Goal: Task Accomplishment & Management: Use online tool/utility

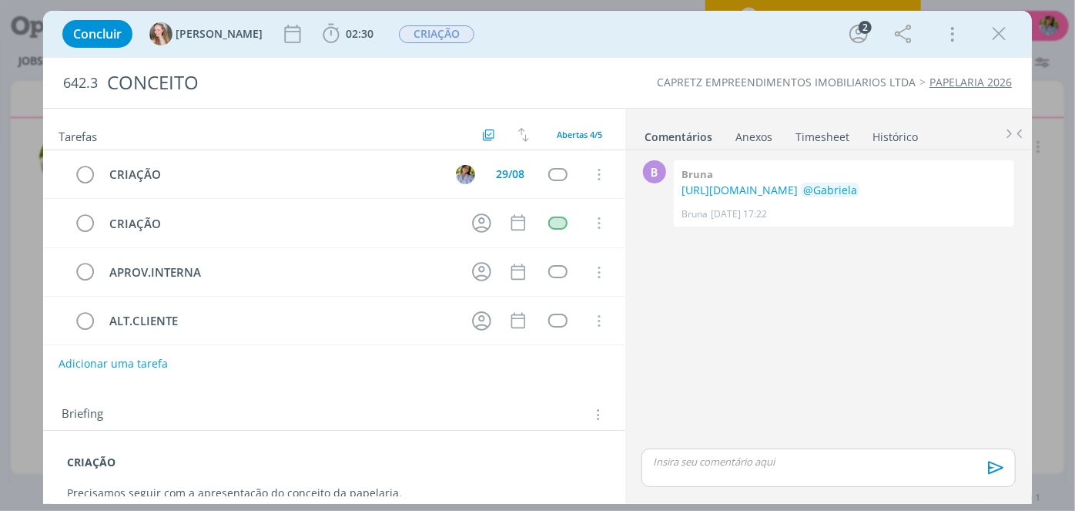
click at [996, 38] on icon "dialog" at bounding box center [998, 33] width 23 height 23
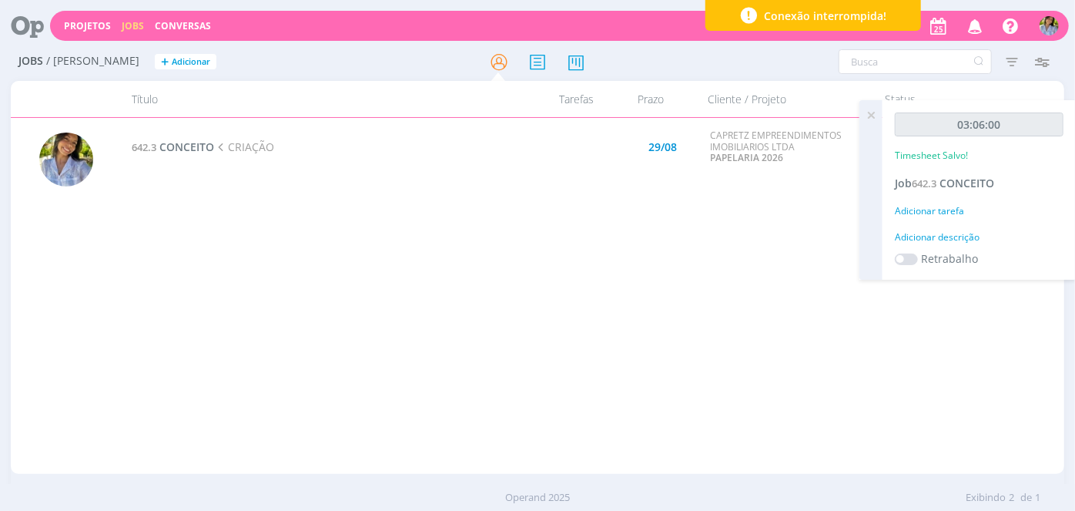
click at [873, 117] on icon at bounding box center [871, 115] width 28 height 30
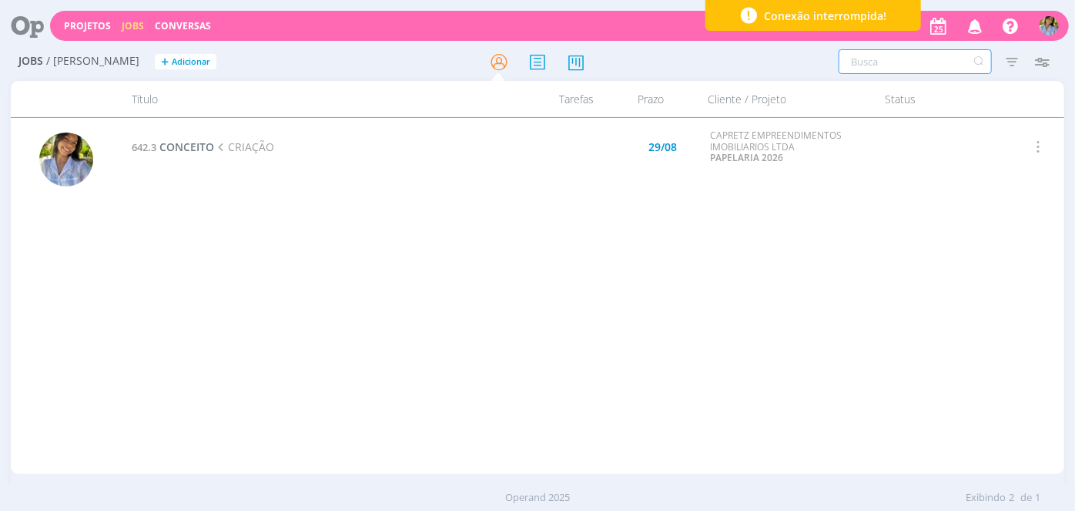
click at [932, 65] on input "text" at bounding box center [915, 61] width 153 height 25
click at [1013, 62] on icon "button" at bounding box center [1012, 62] width 28 height 28
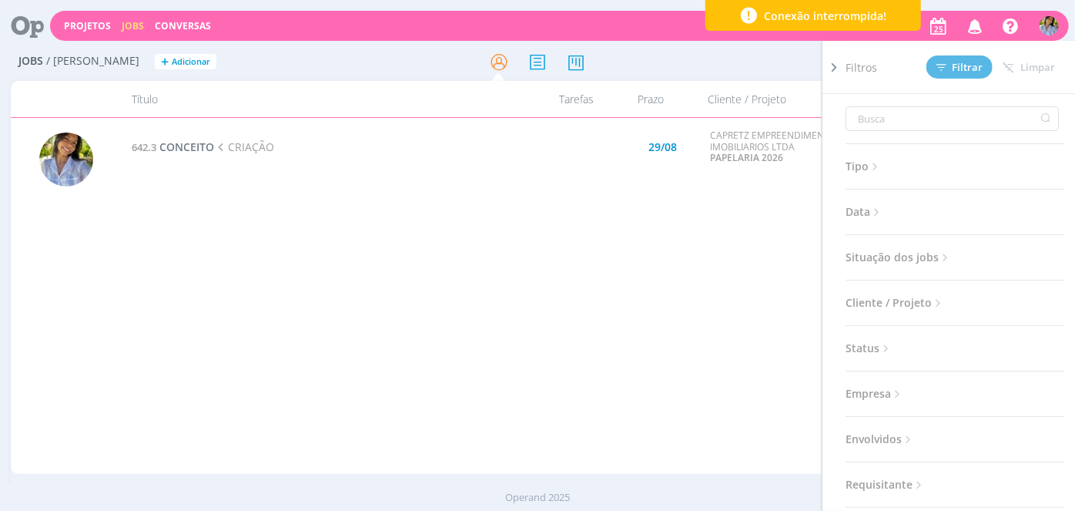
click at [720, 271] on div "642.3 CONCEITO CRIAÇÃO 29/08 CAPRETZ EMPREENDIMENTOS IMOBILIARIOS LTDA PAPELARI…" at bounding box center [593, 296] width 942 height 350
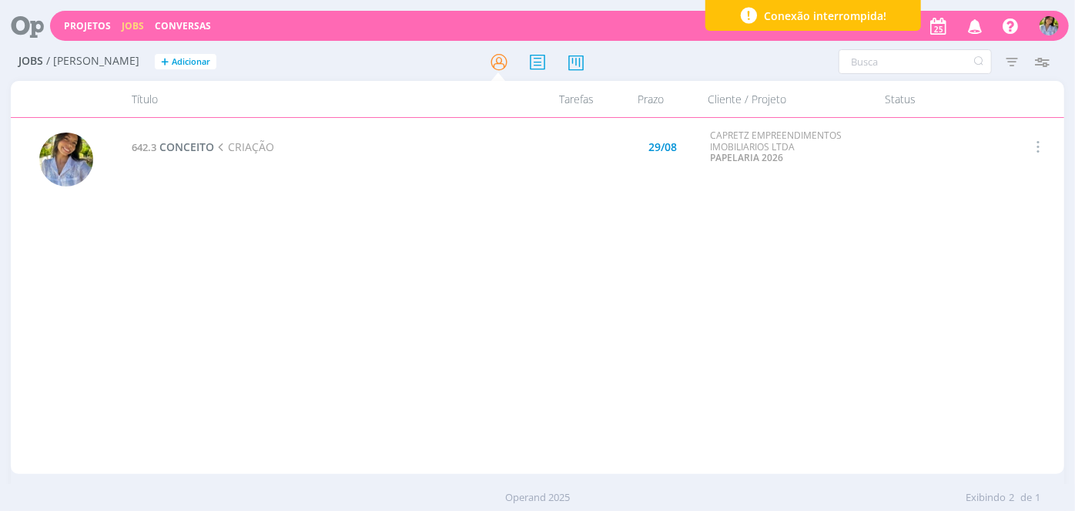
click at [1010, 69] on icon "button" at bounding box center [1012, 62] width 28 height 28
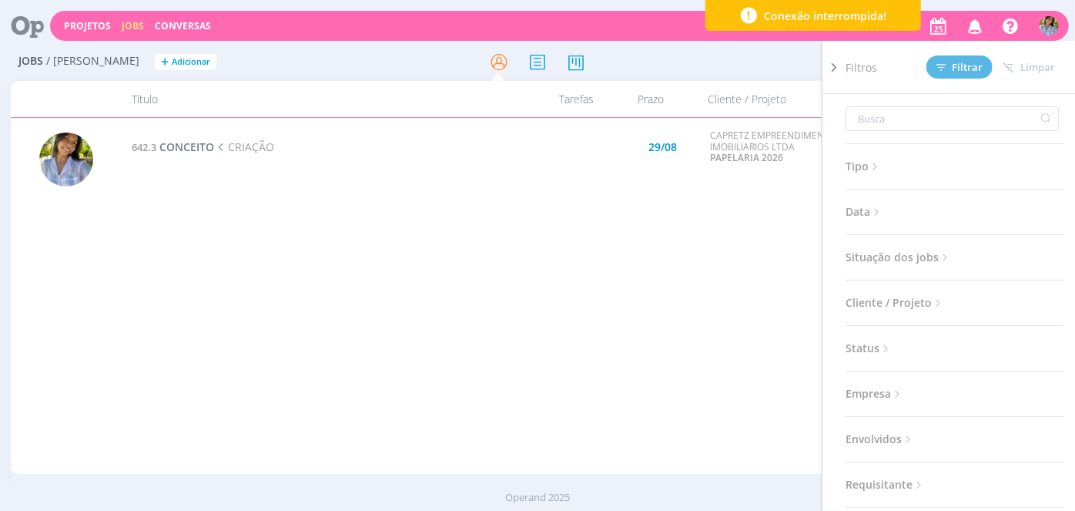
click at [912, 260] on span "Situação dos jobs" at bounding box center [899, 257] width 106 height 20
click at [939, 295] on span at bounding box center [945, 298] width 31 height 15
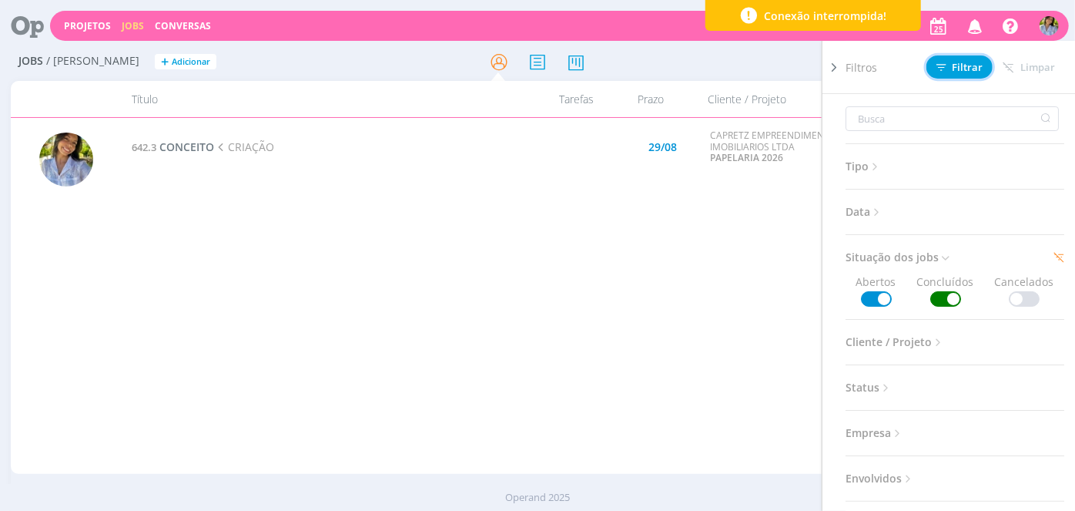
click at [954, 65] on span "Filtrar" at bounding box center [960, 67] width 47 height 10
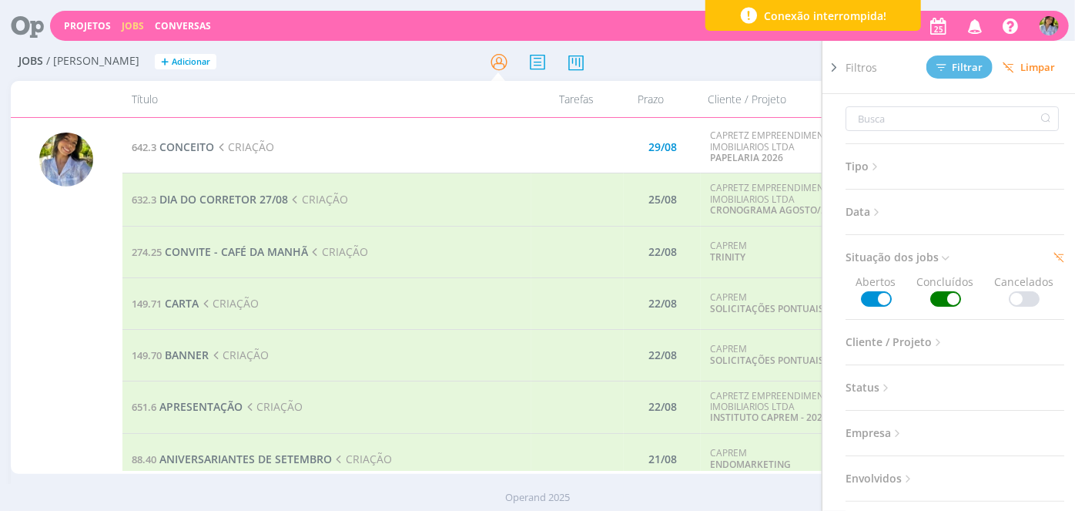
click at [776, 79] on div "Jobs / [PERSON_NAME] + Adicionar Filtros Filtrar [GEOGRAPHIC_DATA] Tipo Jobs e …" at bounding box center [538, 62] width 1054 height 39
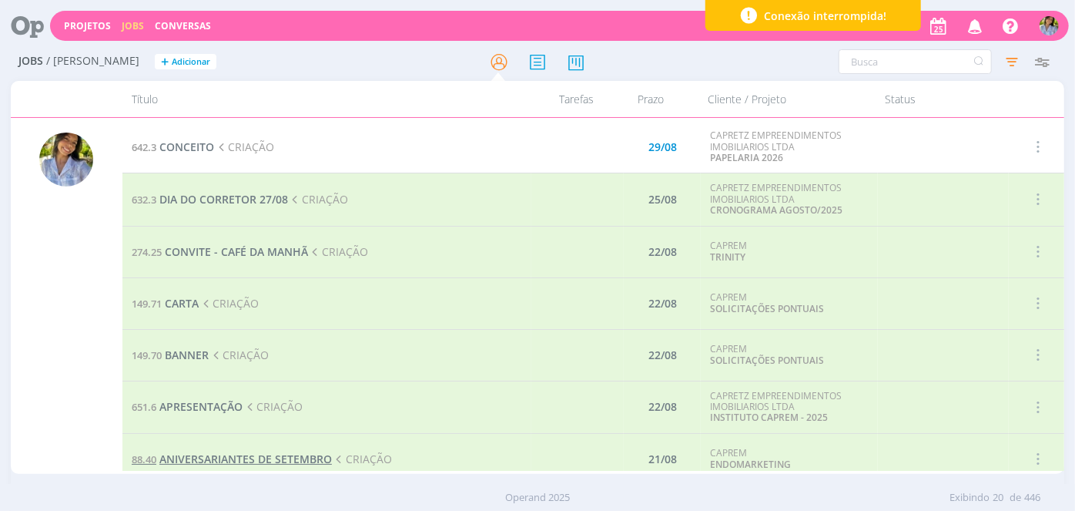
click at [243, 463] on td "88.40 ANIVERSARIANTES DE SETEMBRO CRIAÇÃO" at bounding box center [327, 459] width 410 height 52
click at [246, 458] on span "ANIVERSARIANTES DE SETEMBRO" at bounding box center [245, 458] width 173 height 15
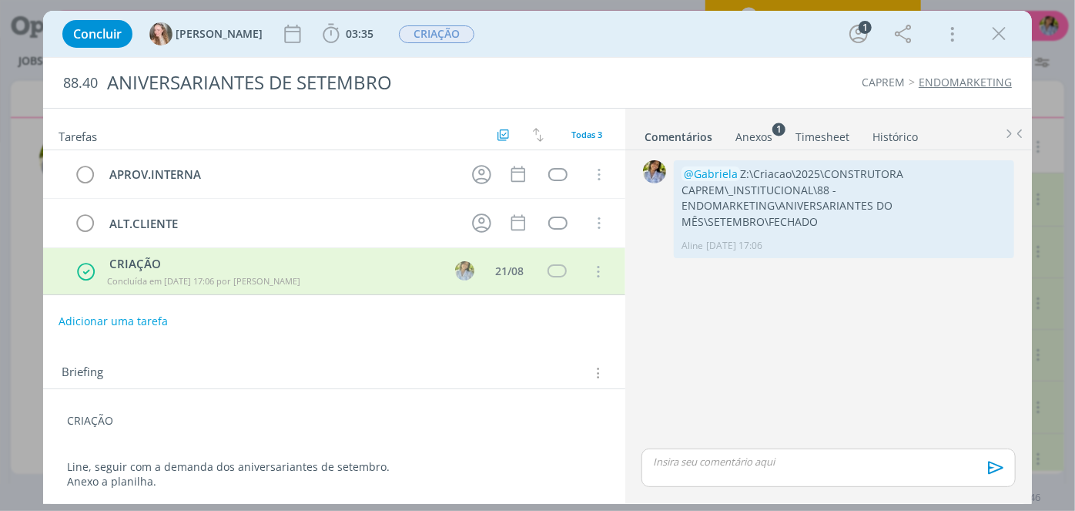
click at [739, 132] on div "Anexos 1" at bounding box center [754, 136] width 37 height 15
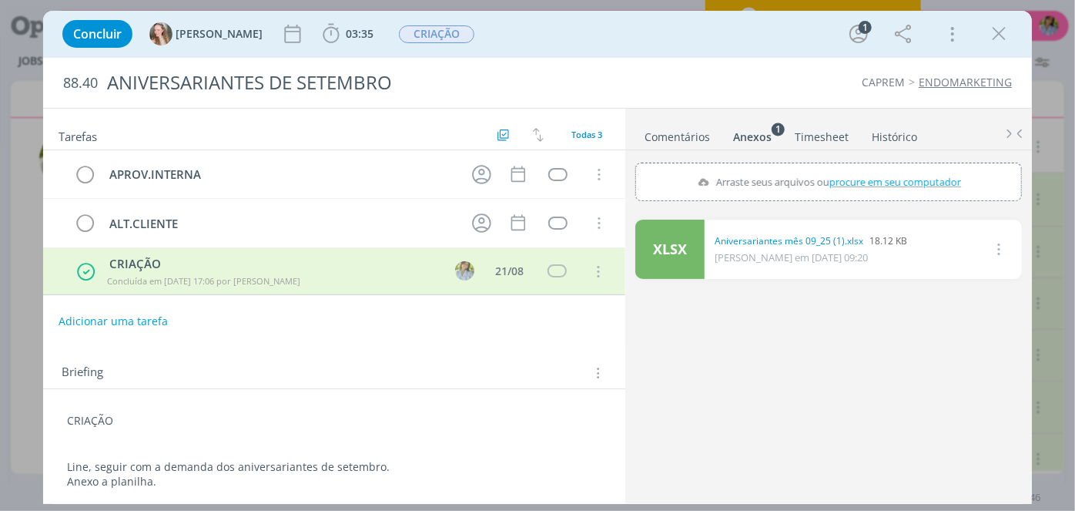
click at [686, 248] on link "XLSX" at bounding box center [669, 249] width 69 height 59
click at [856, 69] on div "88.40 ANIVERSARIANTES DE SETEMBRO CAPREM ENDOMARKETING" at bounding box center [537, 83] width 989 height 50
click at [994, 33] on icon "dialog" at bounding box center [998, 33] width 23 height 23
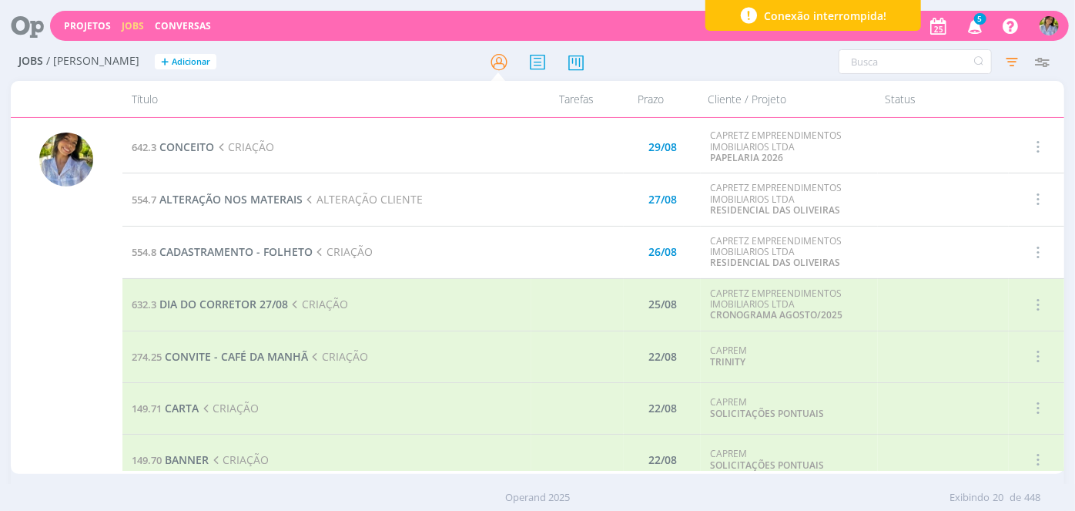
click at [972, 30] on icon "button" at bounding box center [975, 25] width 27 height 26
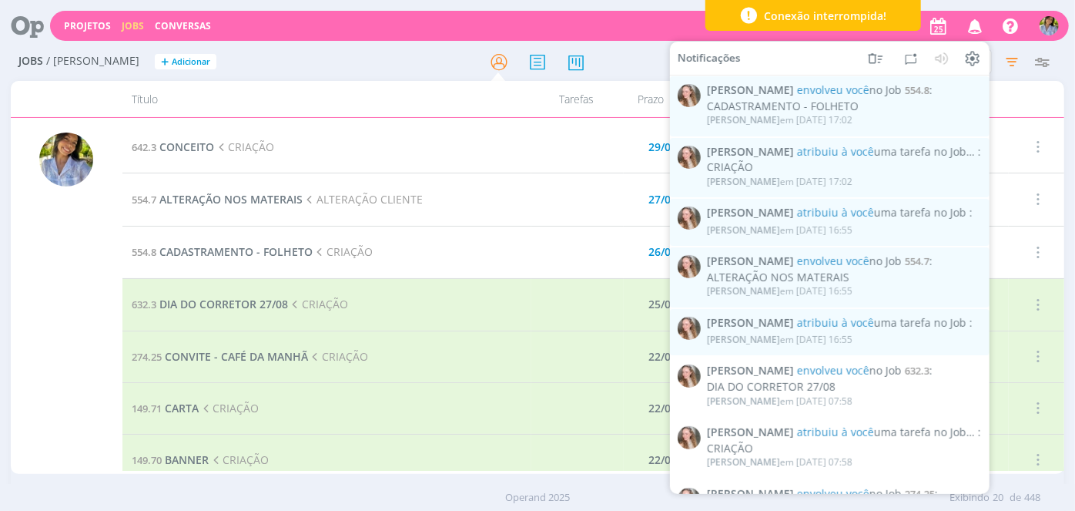
click at [1004, 80] on div "Jobs / [PERSON_NAME] + Adicionar Filtros Filtrar [GEOGRAPHIC_DATA] Tipo Jobs e …" at bounding box center [537, 280] width 1075 height 475
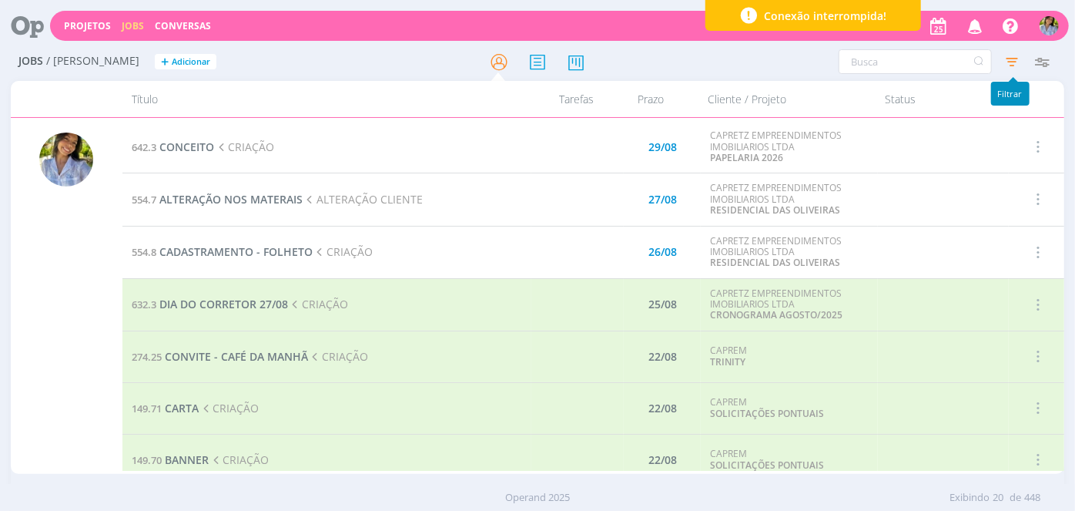
click at [1011, 62] on icon "button" at bounding box center [1012, 62] width 28 height 28
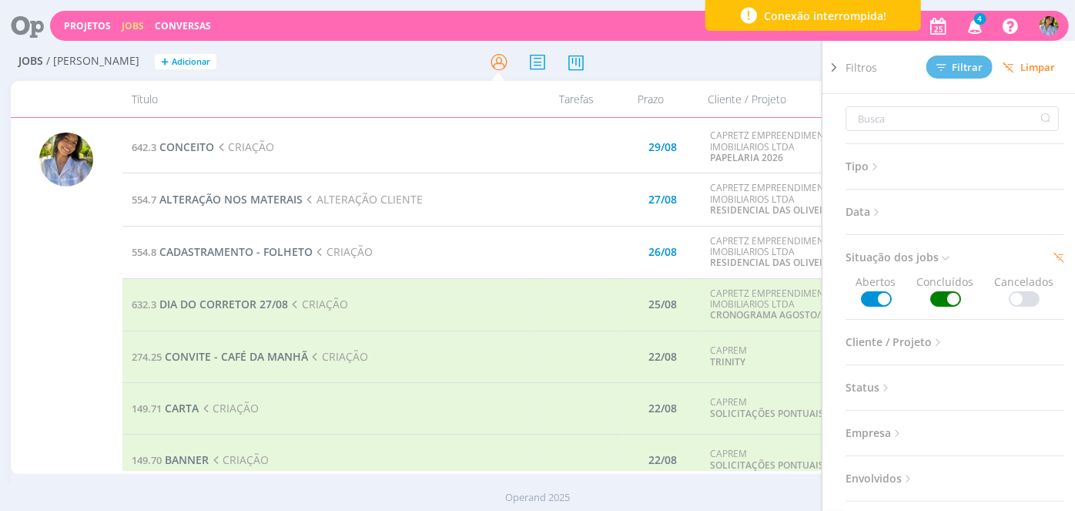
click at [944, 293] on span at bounding box center [945, 298] width 31 height 15
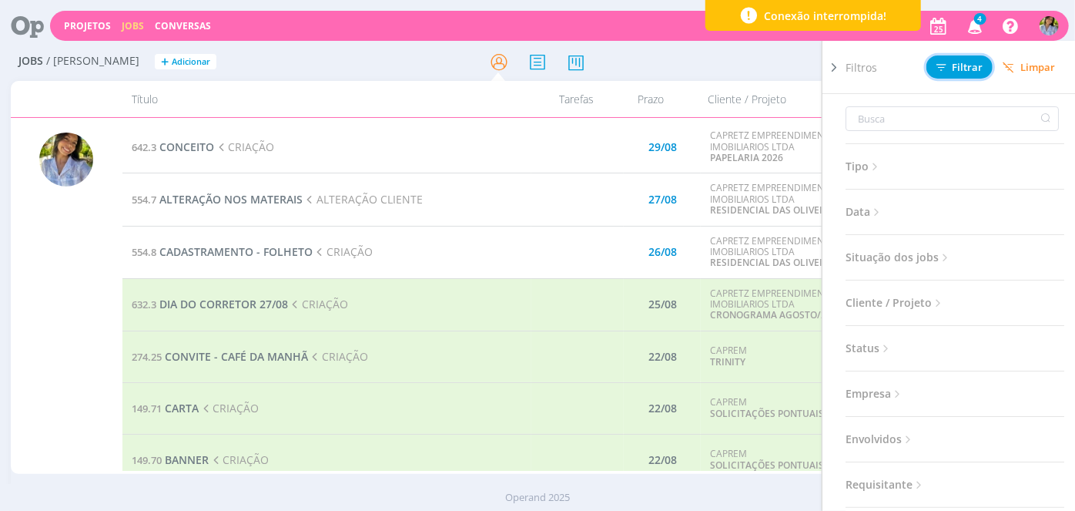
click at [950, 77] on button "Filtrar" at bounding box center [960, 66] width 66 height 23
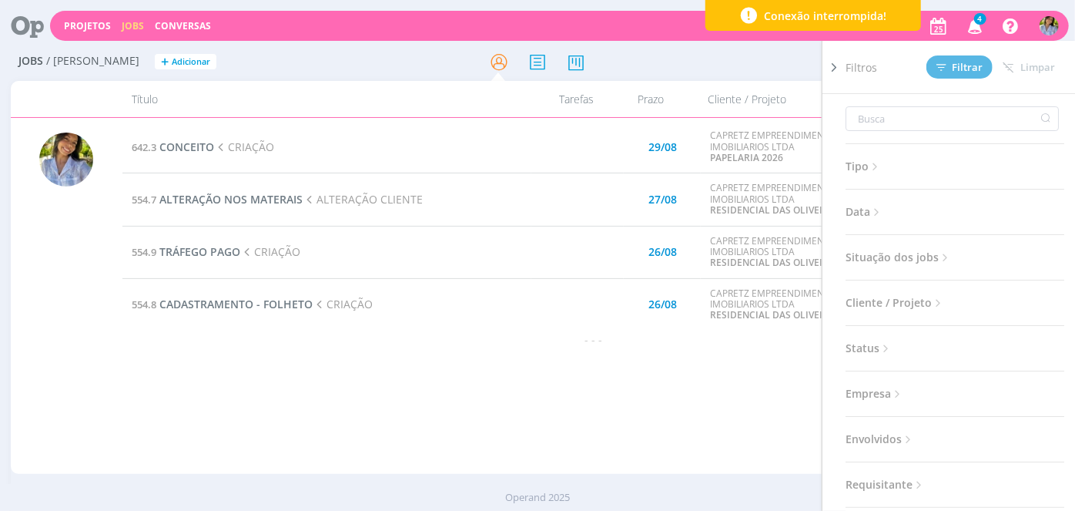
click at [608, 397] on div "642.3 CONCEITO CRIAÇÃO 29/08 CAPRETZ EMPREENDIMENTOS IMOBILIARIOS LTDA PAPELARI…" at bounding box center [593, 296] width 942 height 350
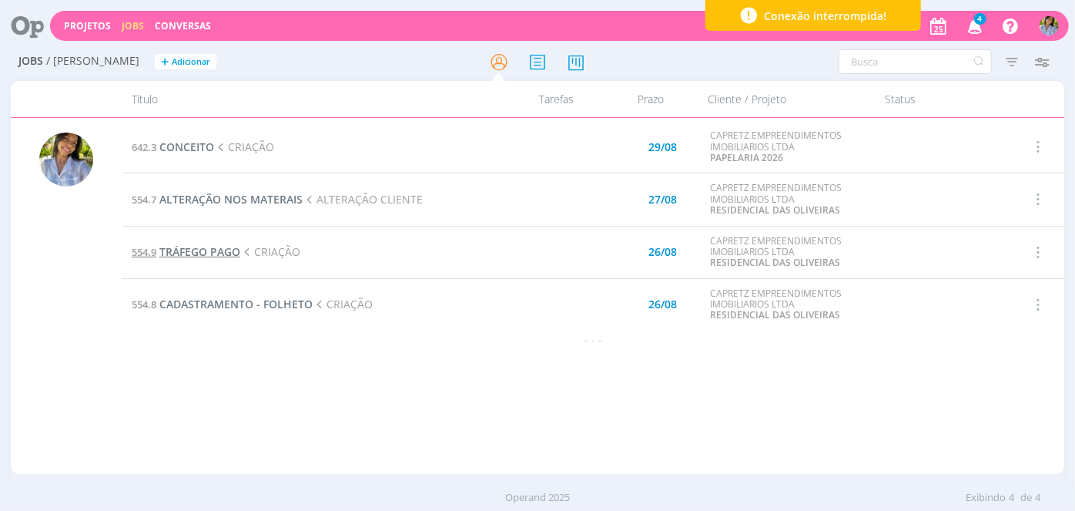
click at [227, 255] on span "TRÁFEGO PAGO" at bounding box center [199, 251] width 81 height 15
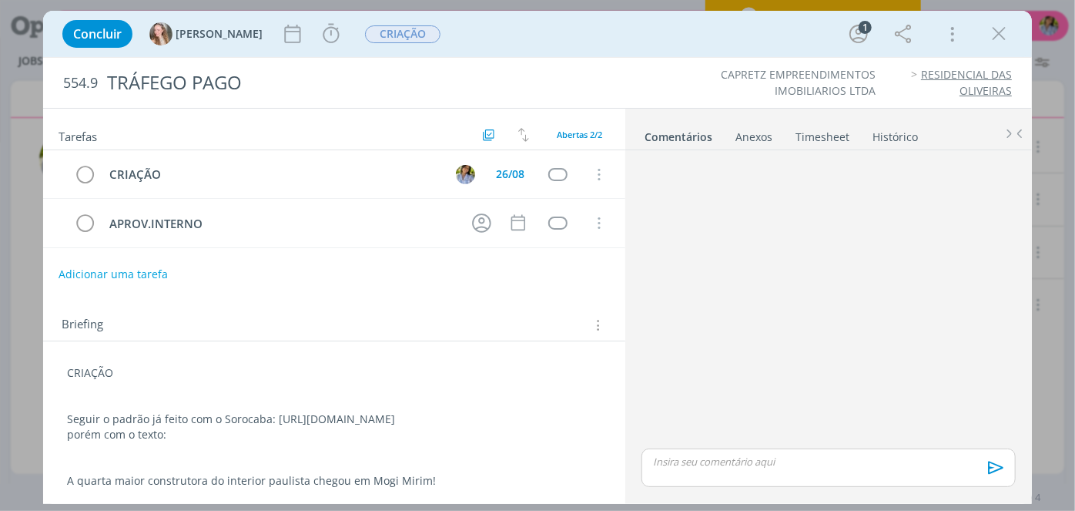
scroll to position [15, 0]
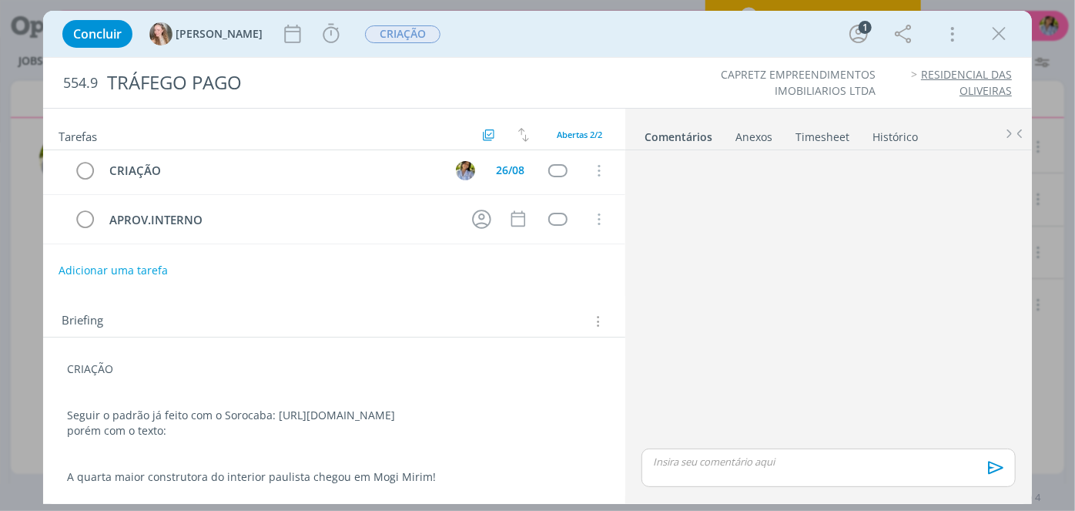
click at [315, 407] on p "Seguir o padrão já feito com o Sorocaba: [URL][DOMAIN_NAME]" at bounding box center [334, 414] width 535 height 15
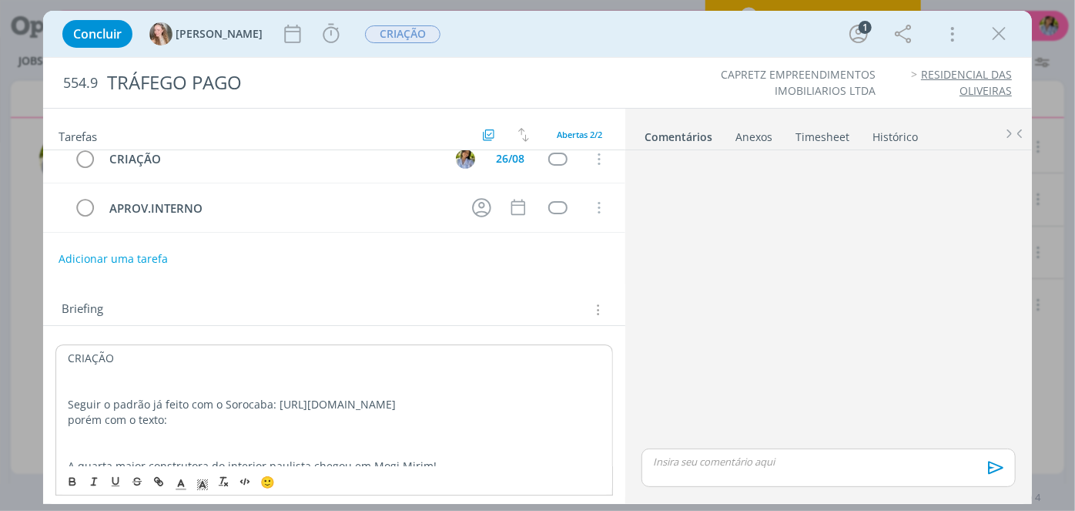
drag, startPoint x: 275, startPoint y: 401, endPoint x: 290, endPoint y: 414, distance: 19.6
click at [290, 412] on p "Seguir o padrão já feito com o Sorocaba: [URL][DOMAIN_NAME]" at bounding box center [334, 404] width 533 height 15
copy p "[URL][DOMAIN_NAME]"
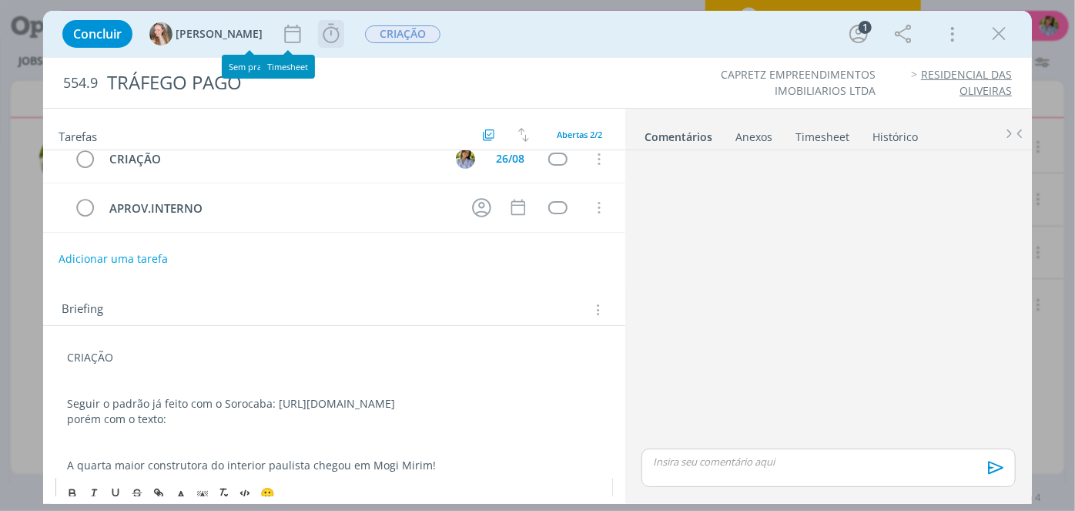
drag, startPoint x: 287, startPoint y: 38, endPoint x: 294, endPoint y: 45, distance: 10.4
click at [320, 37] on icon "dialog" at bounding box center [331, 33] width 23 height 23
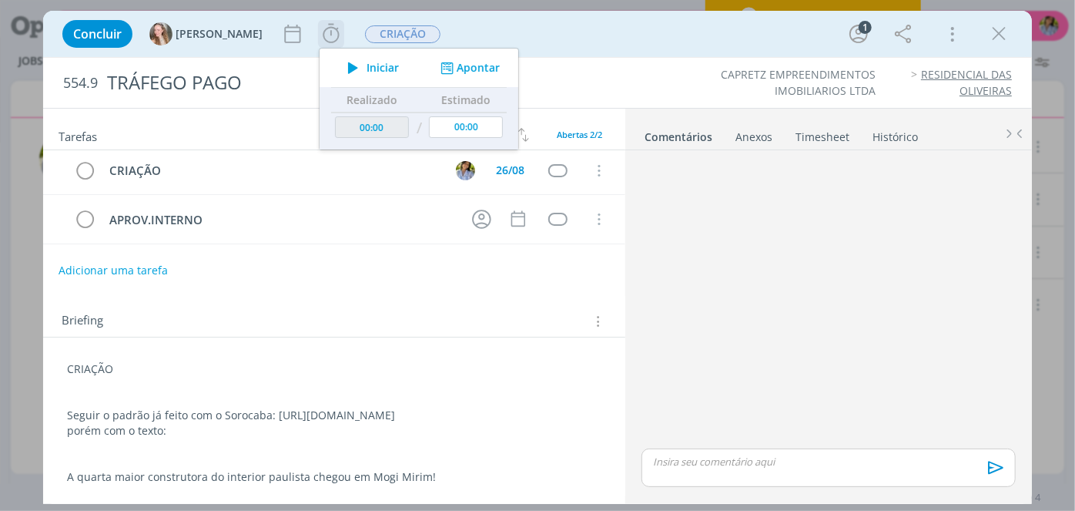
click at [367, 69] on span "Iniciar" at bounding box center [383, 67] width 32 height 11
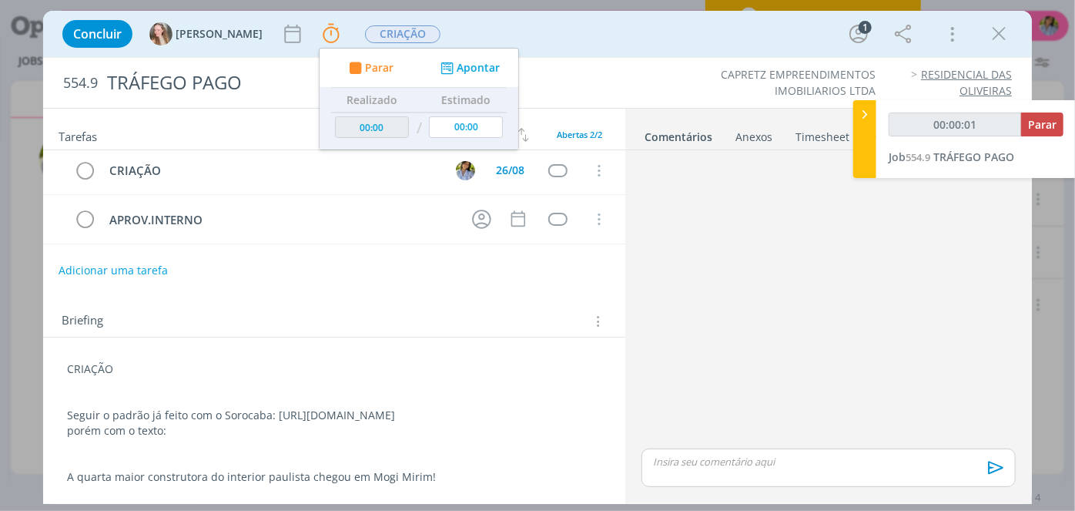
click at [303, 481] on p "A quarta maior construtora do interior paulista chegou em Mogi Mirim!" at bounding box center [334, 476] width 535 height 15
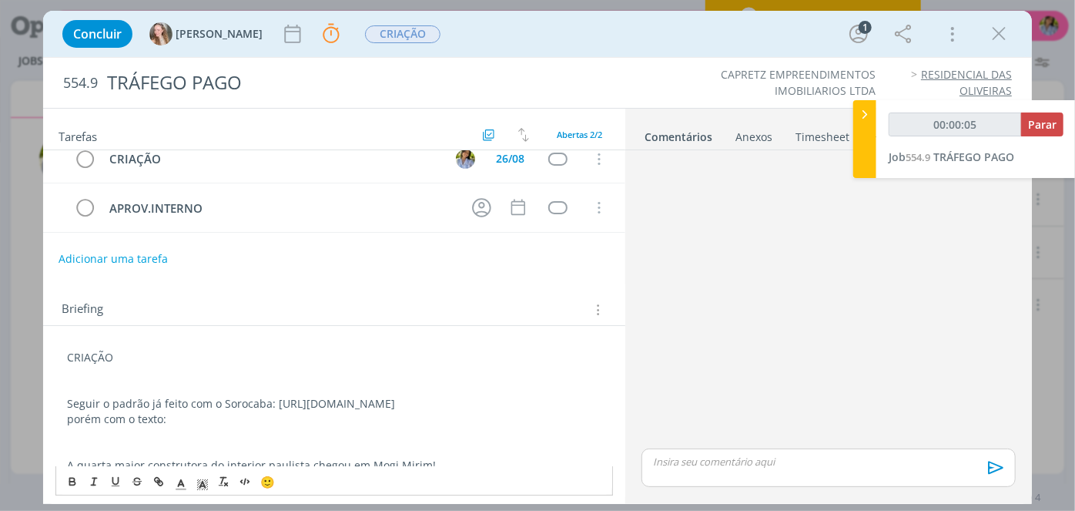
click at [273, 481] on div "CRIAÇÃO Seguir o padrão já feito com o Sorocaba: [URL][DOMAIN_NAME] porém com o…" at bounding box center [334, 425] width 558 height 163
click at [330, 442] on p "dialog" at bounding box center [334, 434] width 535 height 15
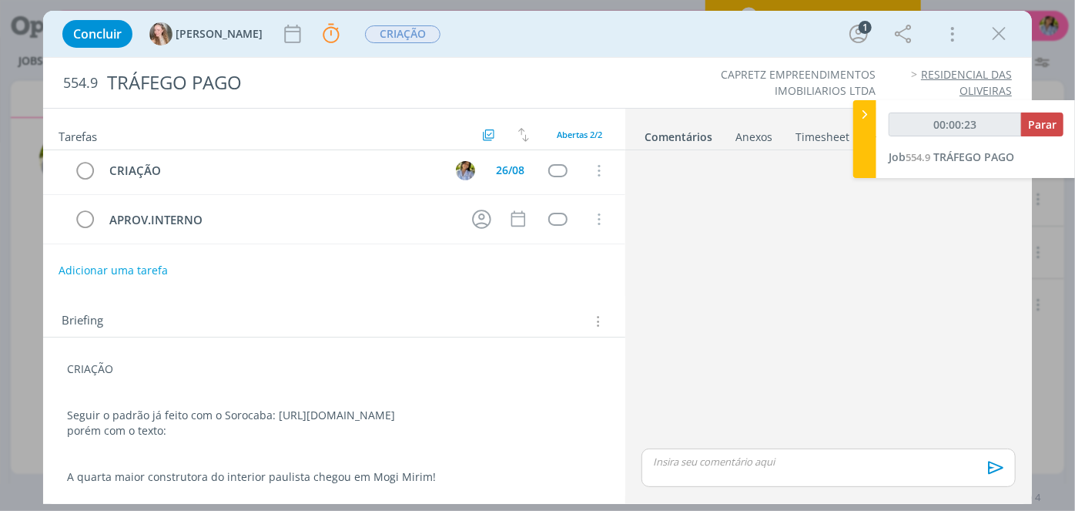
drag, startPoint x: 275, startPoint y: 399, endPoint x: 287, endPoint y: 409, distance: 15.3
click at [287, 409] on p "Seguir o padrão já feito com o Sorocaba: [URL][DOMAIN_NAME]" at bounding box center [334, 414] width 535 height 15
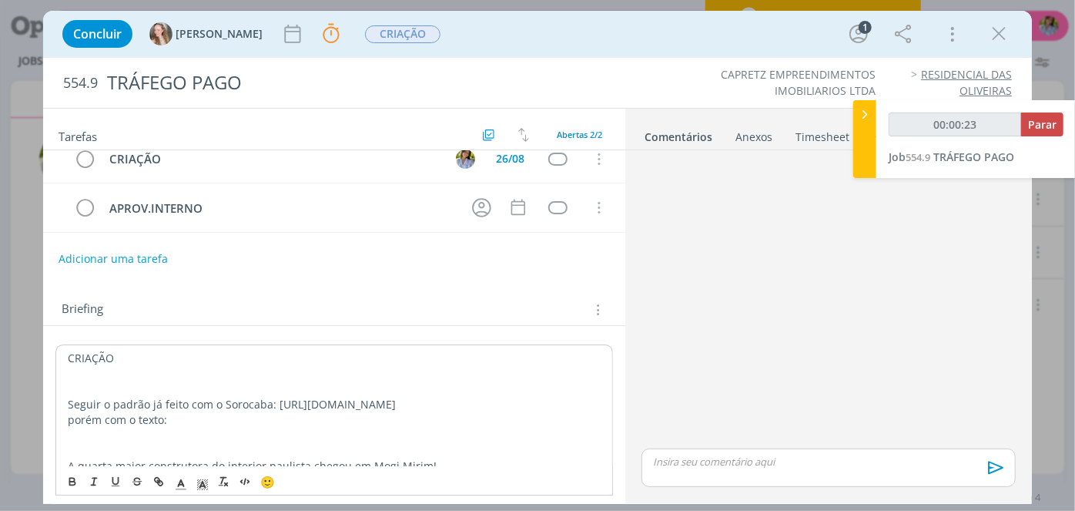
copy p "[URL][DOMAIN_NAME]"
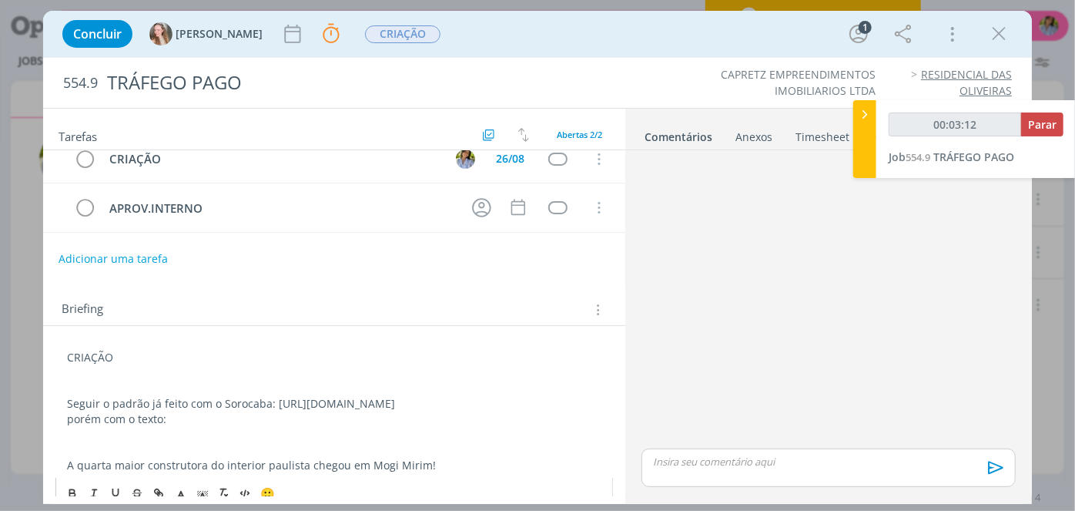
click at [223, 422] on div "CRIAÇÃO Seguir o padrão já feito com o Sorocaba: [URL][DOMAIN_NAME] porém com o…" at bounding box center [334, 410] width 558 height 133
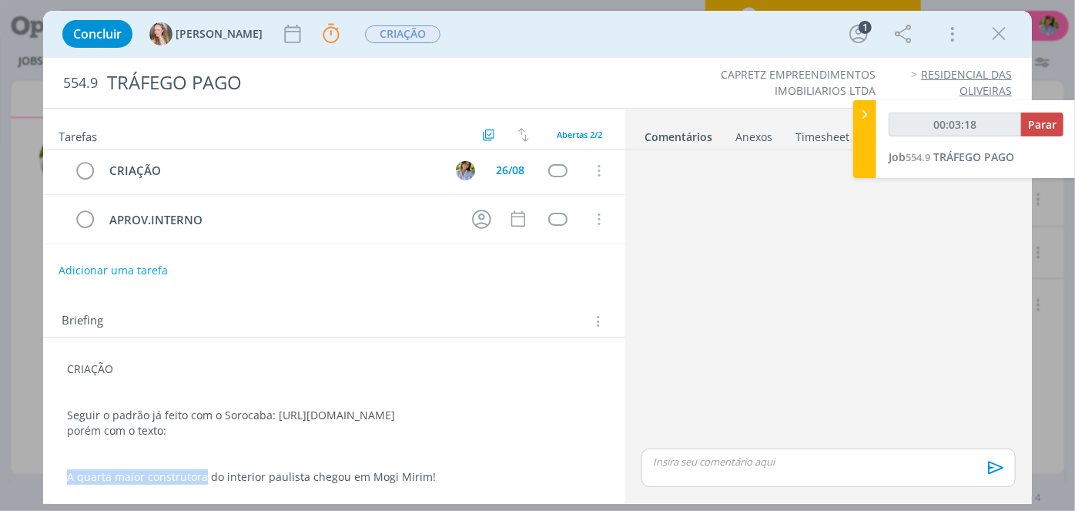
drag, startPoint x: 71, startPoint y: 474, endPoint x: 205, endPoint y: 473, distance: 134.0
click at [205, 473] on p "A quarta maior construtora do interior paulista chegou em Mogi Mirim!" at bounding box center [334, 476] width 535 height 15
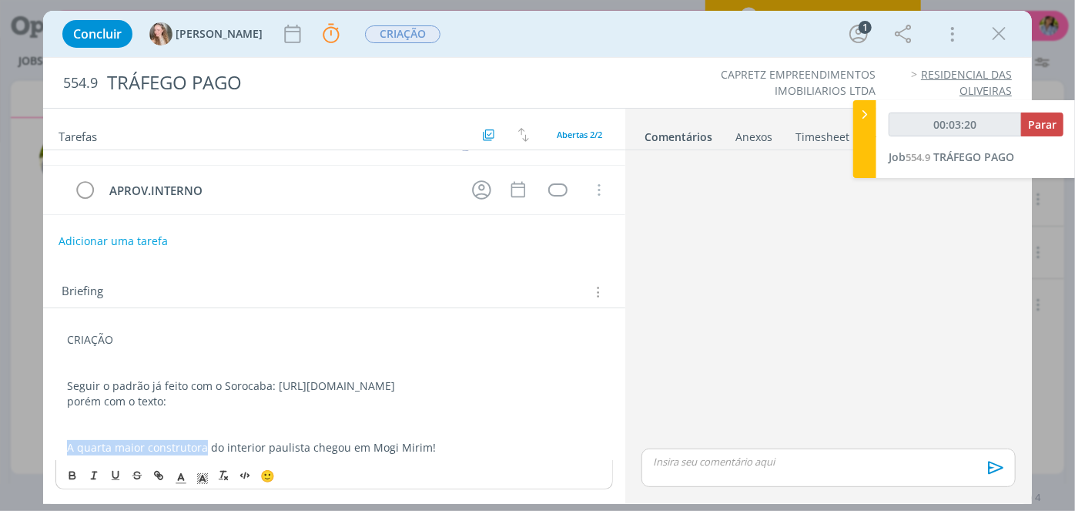
copy p "A quarta maior construtora"
drag, startPoint x: 104, startPoint y: 440, endPoint x: 96, endPoint y: 440, distance: 8.5
click at [103, 439] on div "CRIAÇÃO Seguir o padrão já feito com o Sorocaba: [URL][DOMAIN_NAME] porém com o…" at bounding box center [334, 393] width 558 height 133
click at [64, 444] on div "CRIAÇÃO Seguir o padrão já feito com o Sorocaba: [URL][DOMAIN_NAME] porém com o…" at bounding box center [334, 393] width 558 height 133
drag, startPoint x: 65, startPoint y: 445, endPoint x: 204, endPoint y: 442, distance: 138.7
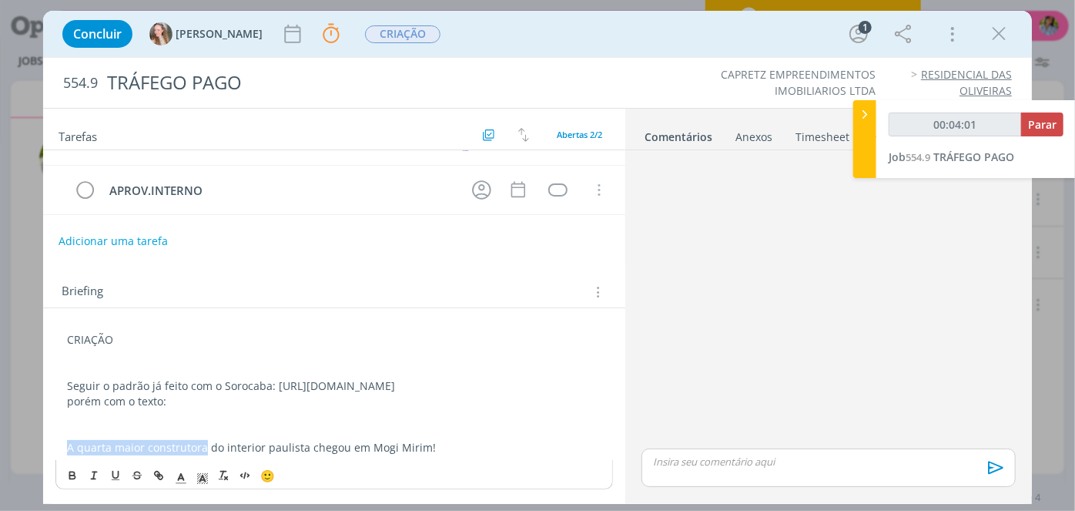
click at [204, 442] on div "CRIAÇÃO Seguir o padrão já feito com o Sorocaba: [URL][DOMAIN_NAME] porém com o…" at bounding box center [334, 393] width 558 height 133
copy p "A quarta maior construtora"
drag, startPoint x: 260, startPoint y: 447, endPoint x: 63, endPoint y: 444, distance: 196.4
click at [63, 444] on div "CRIAÇÃO Seguir o padrão já feito com o Sorocaba: [URL][DOMAIN_NAME] porém com o…" at bounding box center [334, 393] width 558 height 133
copy p "A quarta maior construtora do interior"
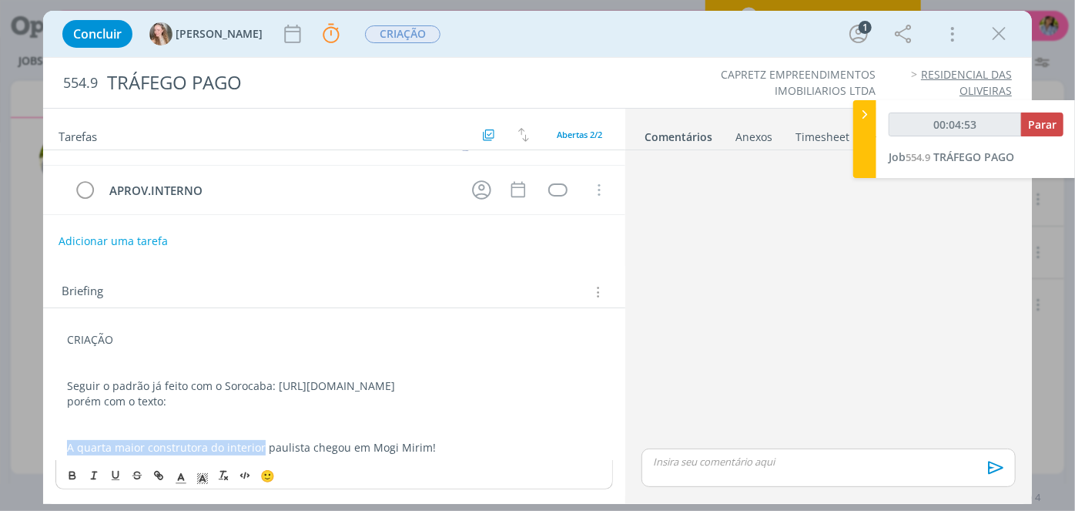
click at [240, 446] on p "A quarta maior construtora do interior paulista chegou em Mogi Mirim!" at bounding box center [334, 447] width 535 height 15
click at [211, 447] on p "A quarta maior construtora do interior paulista chegou em Mogi Mirim!" at bounding box center [334, 447] width 535 height 15
drag, startPoint x: 208, startPoint y: 447, endPoint x: 436, endPoint y: 444, distance: 228.0
click at [436, 444] on p "A quarta maior construtora do interior paulista chegou em Mogi Mirim!" at bounding box center [334, 447] width 535 height 15
copy p "do interior paulista chegou em Mogi Mirim!"
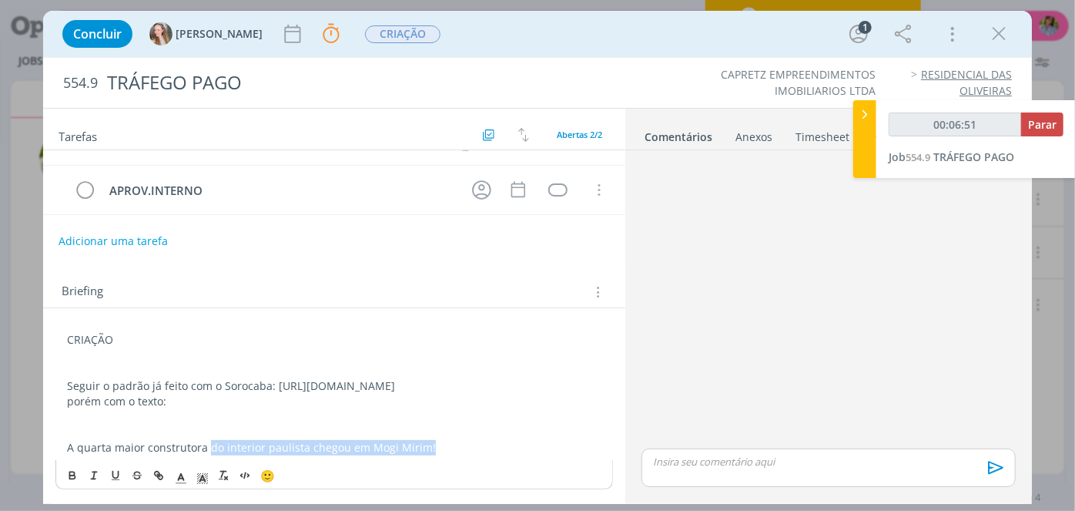
scroll to position [15, 0]
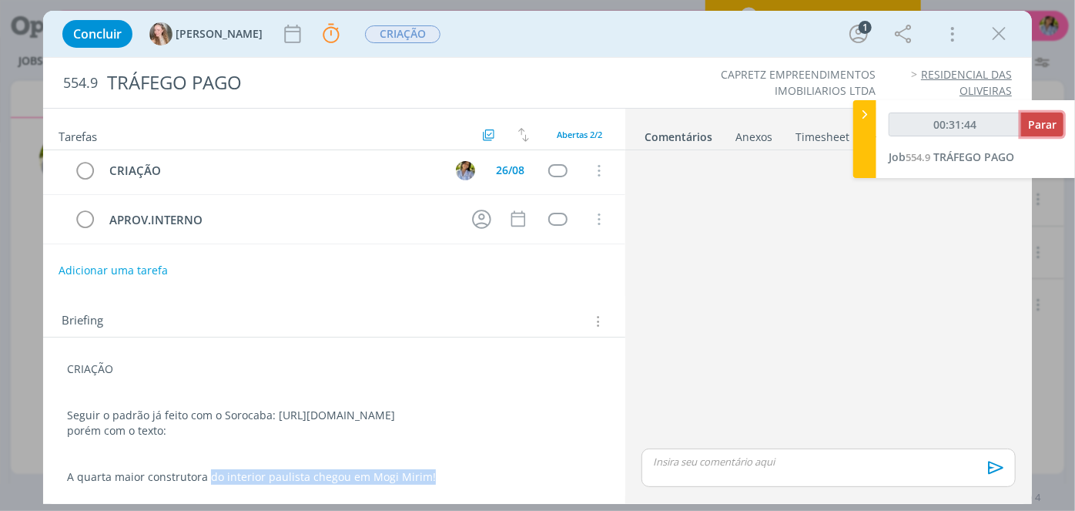
type input "00:31:45"
click at [1054, 119] on span "Parar" at bounding box center [1042, 124] width 28 height 15
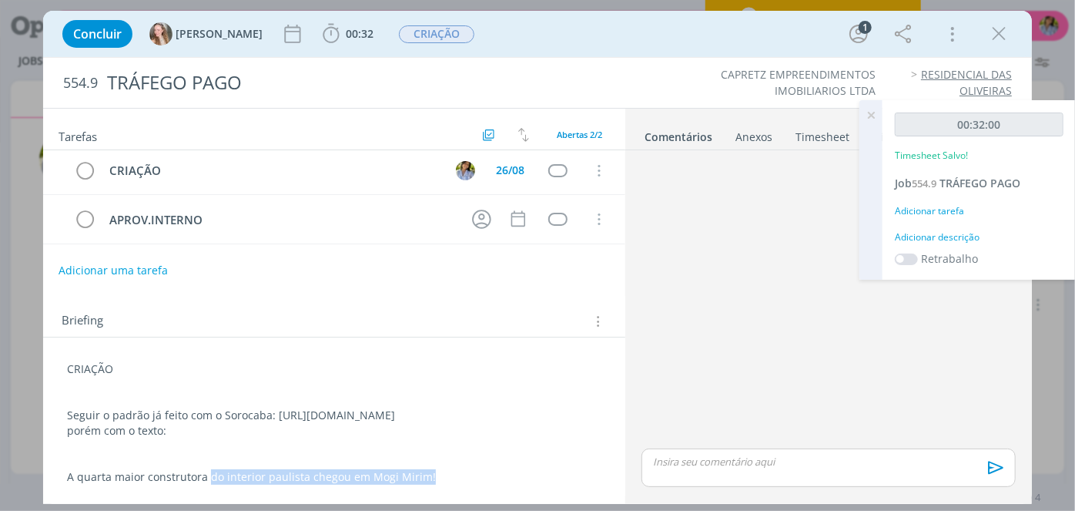
click at [655, 457] on p "dialog" at bounding box center [829, 461] width 350 height 14
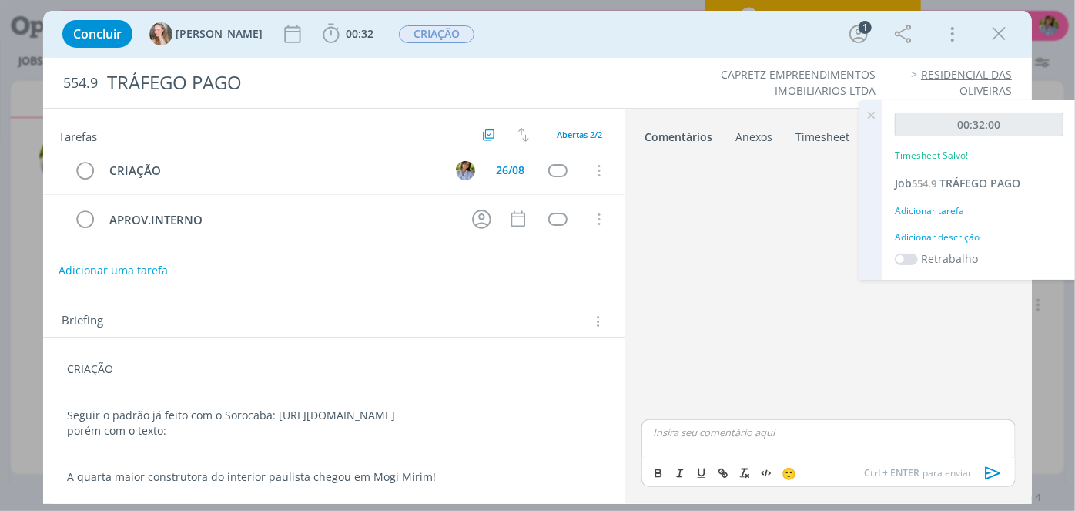
click at [648, 432] on div "dialog" at bounding box center [829, 438] width 374 height 39
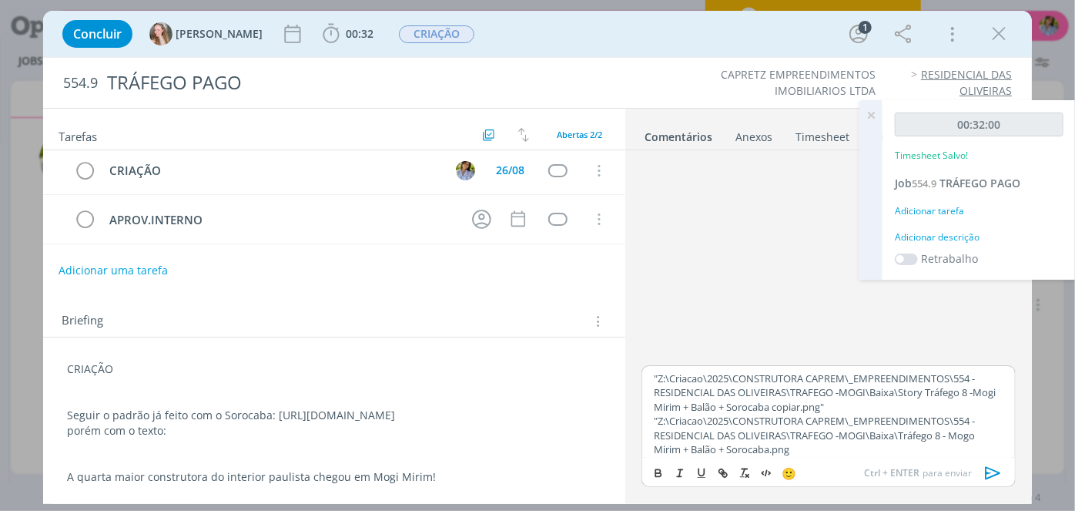
click at [657, 421] on p ""Z:\Criacao\2025\CONSTRUTORA CAPREM\_EMPREENDIMENTOS\554 - RESIDENCIAL DAS OLIV…" at bounding box center [829, 435] width 350 height 42
click at [840, 401] on p ""Z:\Criacao\2025\CONSTRUTORA CAPREM\_EMPREENDIMENTOS\554 - RESIDENCIAL DAS OLIV…" at bounding box center [829, 392] width 350 height 42
click at [657, 377] on p ""Z:\Criacao\2025\CONSTRUTORA CAPREM\_EMPREENDIMENTOS\554 - RESIDENCIAL DAS OLIV…" at bounding box center [829, 392] width 350 height 42
click at [994, 471] on icon "dialog" at bounding box center [993, 472] width 15 height 13
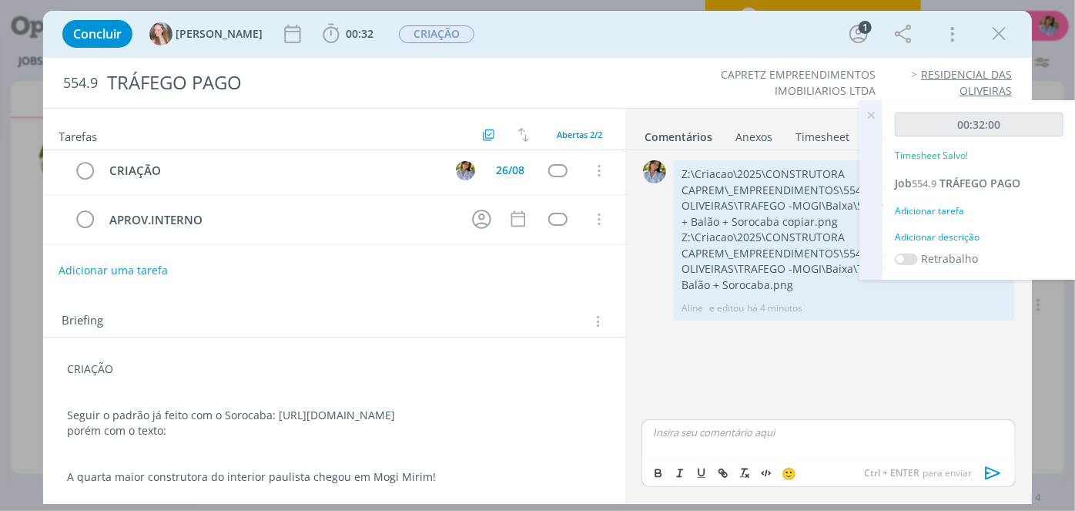
click at [873, 116] on icon at bounding box center [871, 115] width 28 height 30
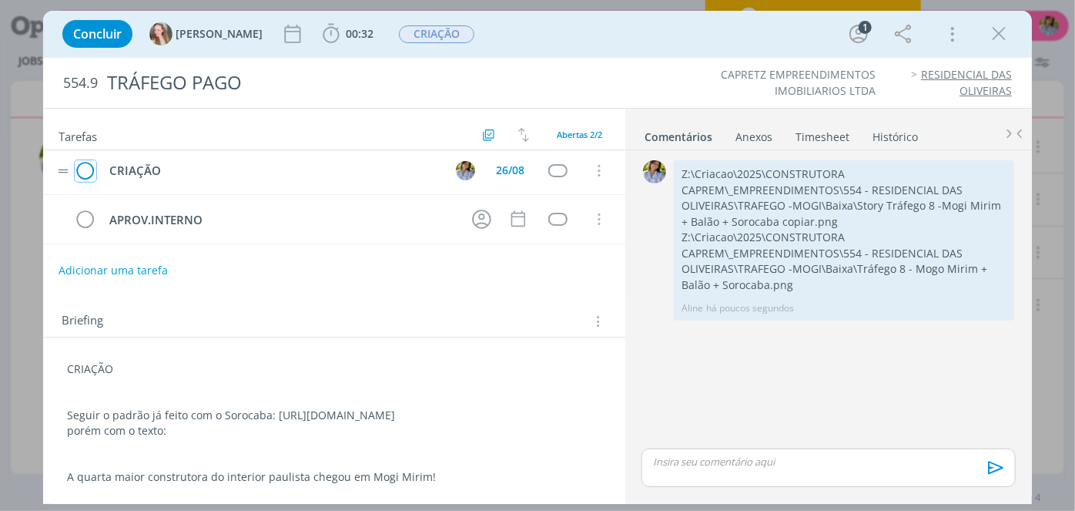
click at [84, 159] on icon "dialog" at bounding box center [86, 170] width 22 height 23
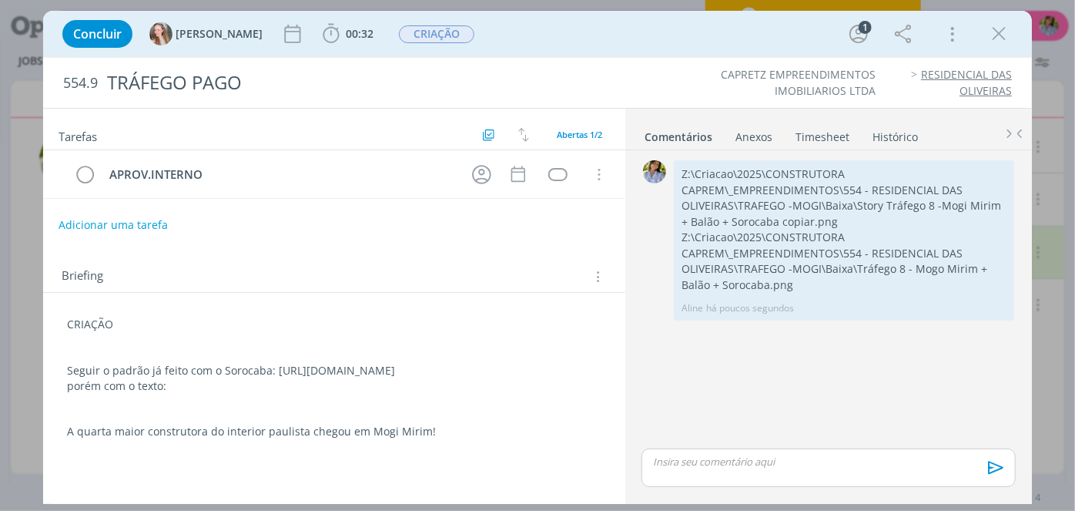
scroll to position [0, 0]
click at [996, 38] on icon "dialog" at bounding box center [998, 33] width 23 height 23
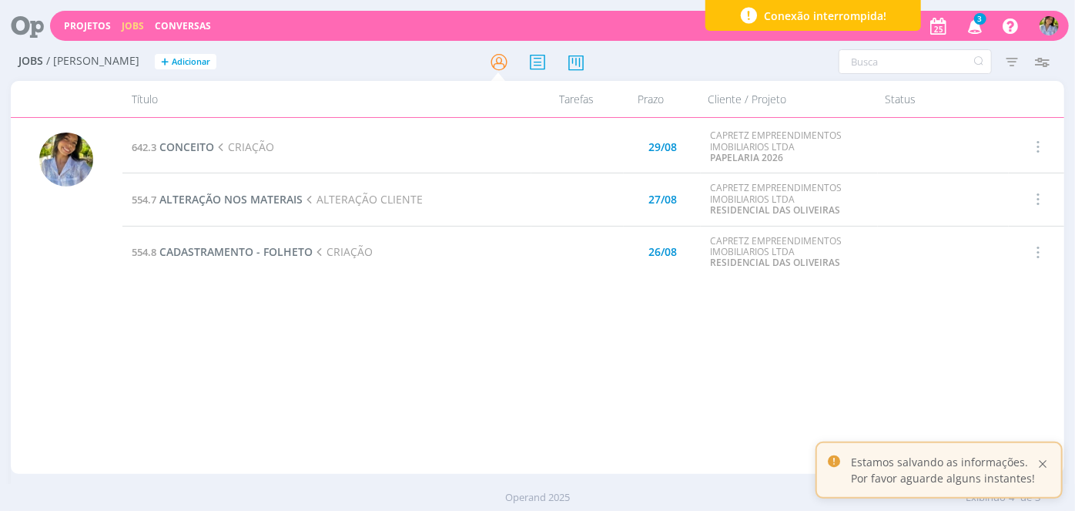
click at [1048, 464] on div at bounding box center [1043, 464] width 14 height 14
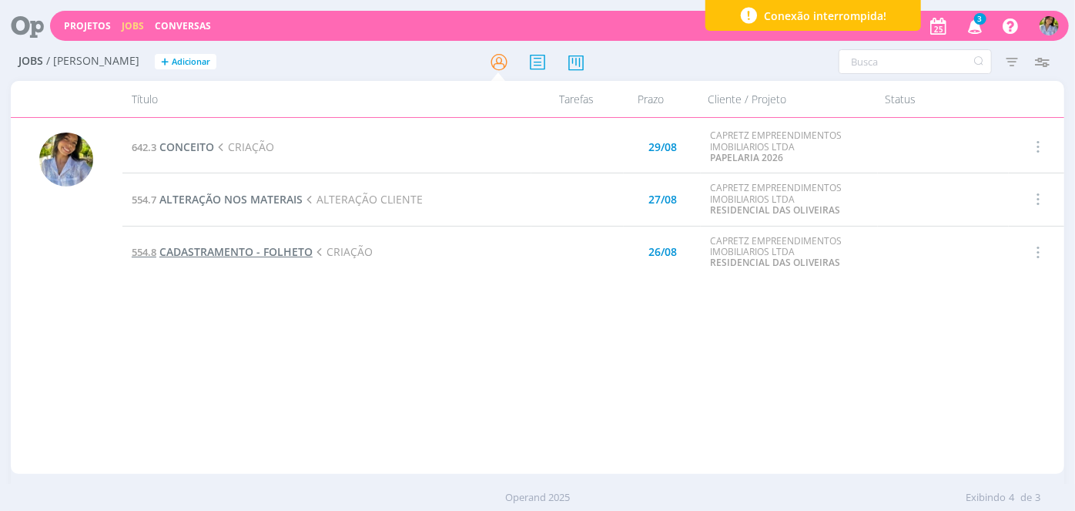
click at [242, 249] on span "CADASTRAMENTO - FOLHETO" at bounding box center [235, 251] width 153 height 15
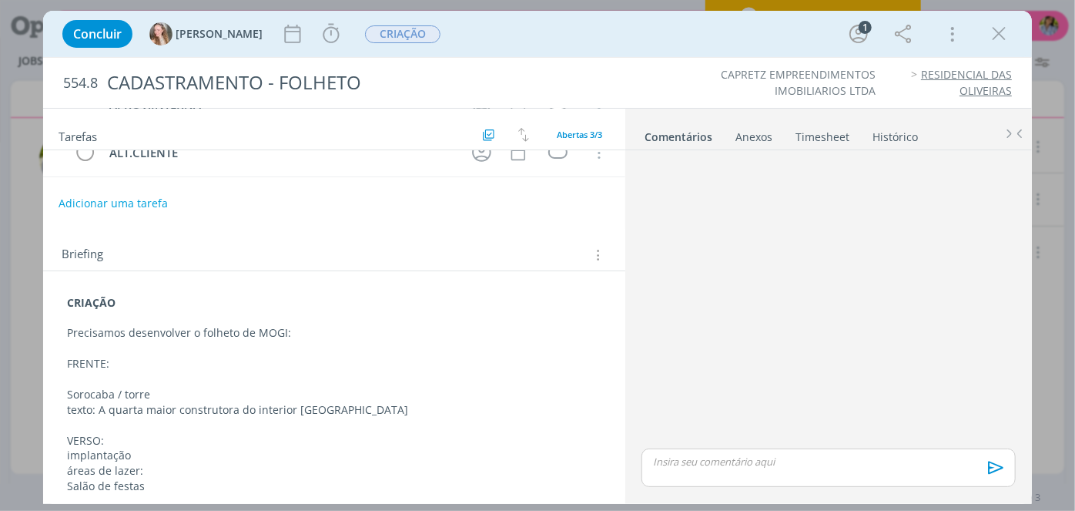
scroll to position [129, 0]
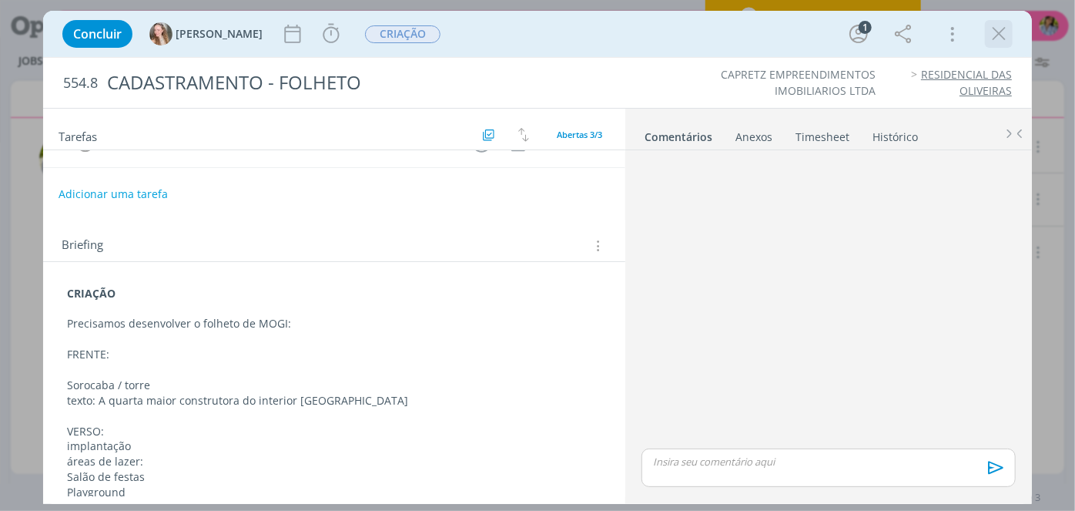
drag, startPoint x: 1007, startPoint y: 42, endPoint x: 768, endPoint y: 103, distance: 247.1
click at [1007, 42] on icon "dialog" at bounding box center [998, 33] width 23 height 23
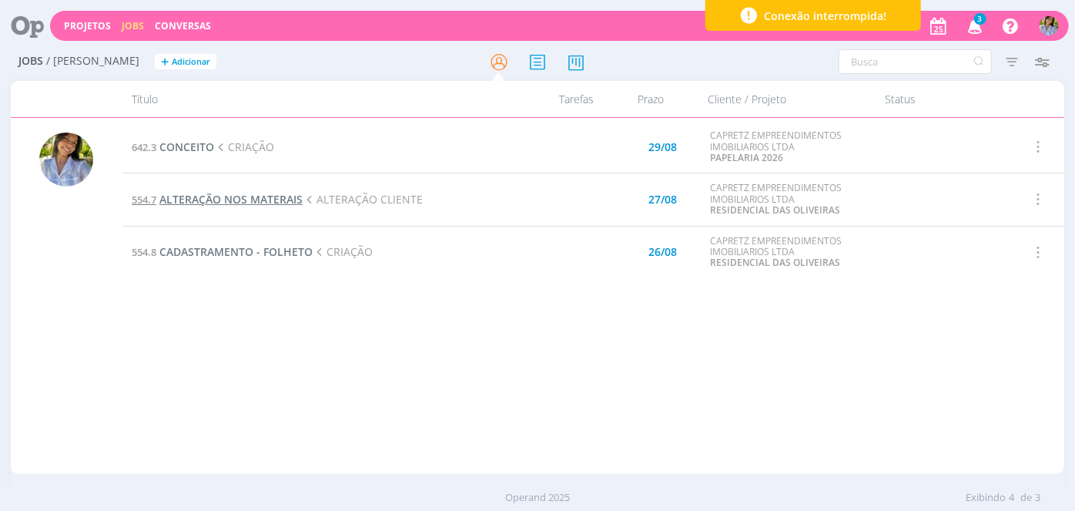
click at [256, 195] on span "ALTERAÇÃO NOS MATERAIS" at bounding box center [230, 199] width 143 height 15
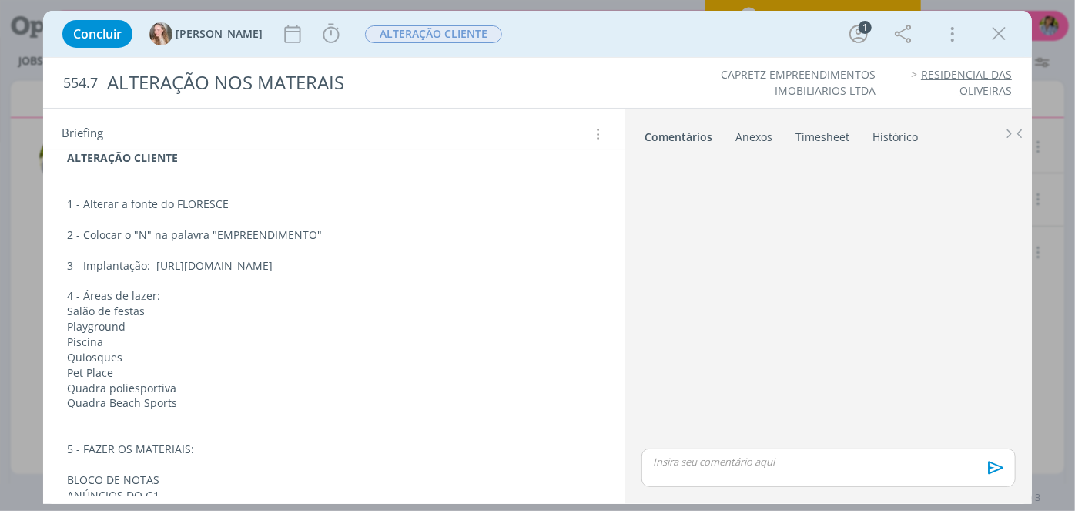
scroll to position [195, 0]
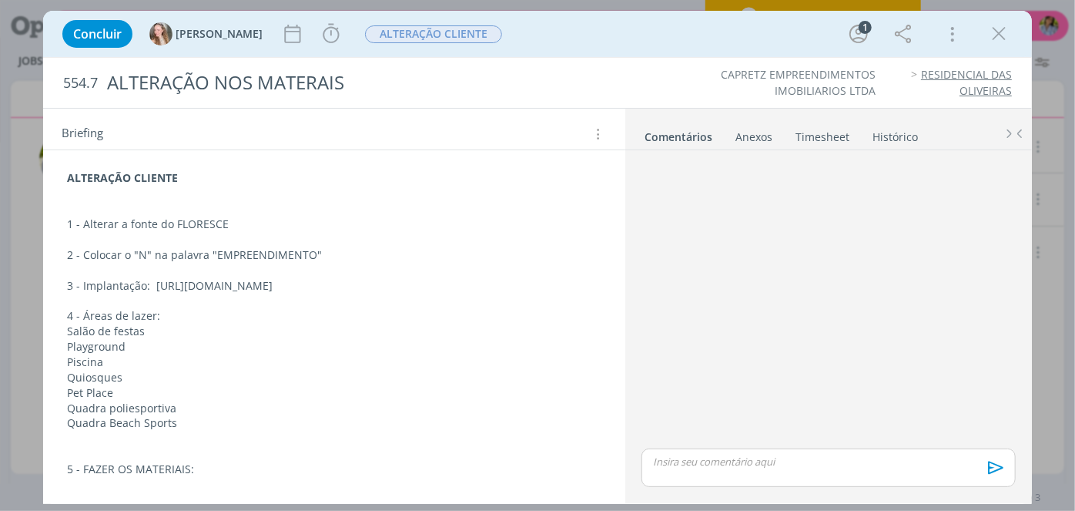
click at [989, 42] on icon "dialog" at bounding box center [998, 33] width 23 height 23
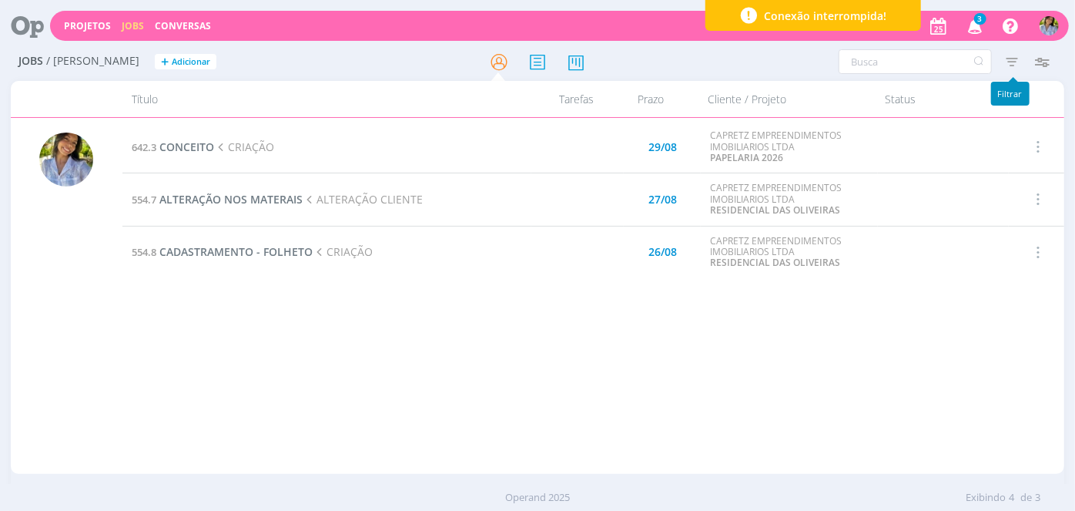
click at [1018, 62] on icon "button" at bounding box center [1012, 62] width 28 height 28
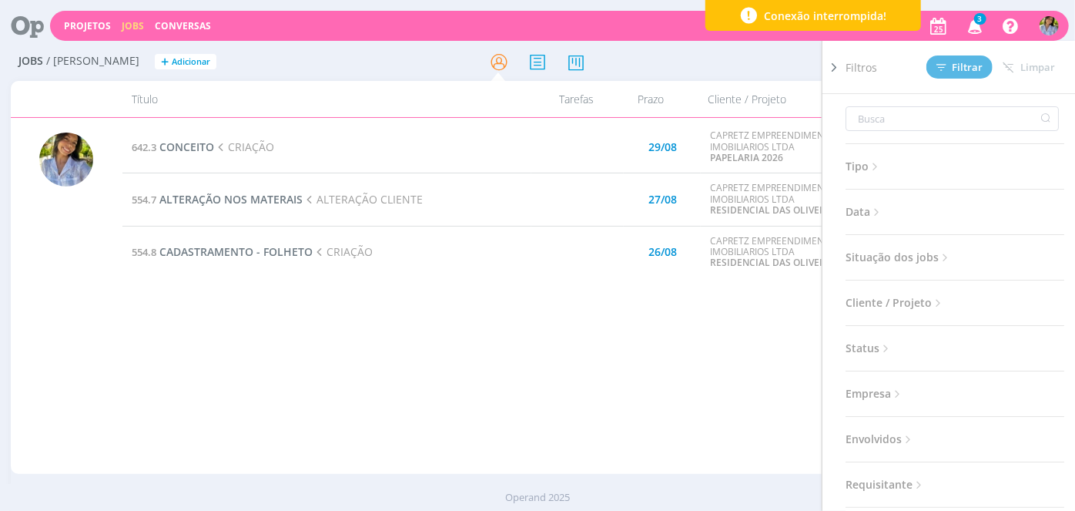
click at [921, 253] on span "Situação dos jobs" at bounding box center [899, 257] width 106 height 20
click at [941, 291] on span at bounding box center [945, 298] width 31 height 15
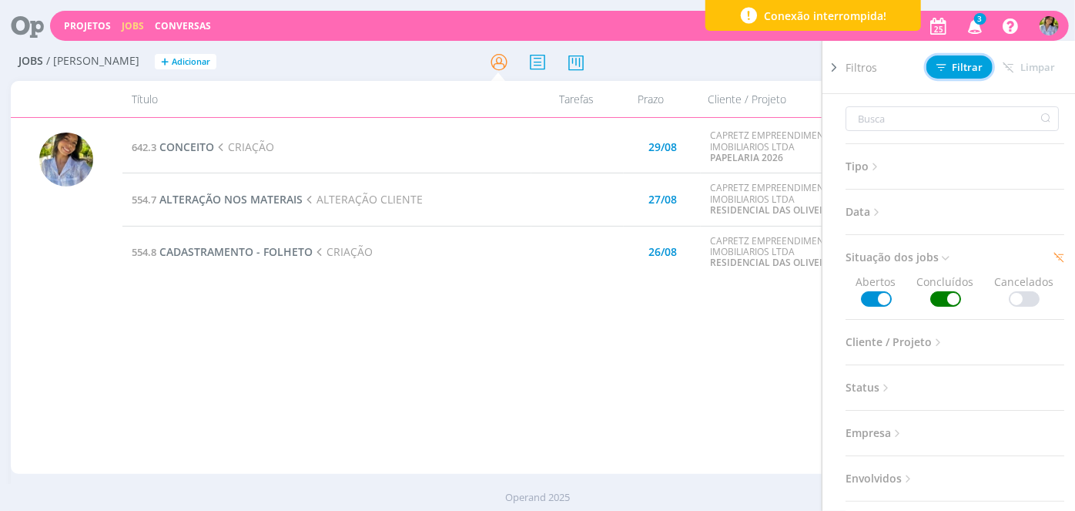
click at [940, 69] on icon at bounding box center [942, 67] width 10 height 10
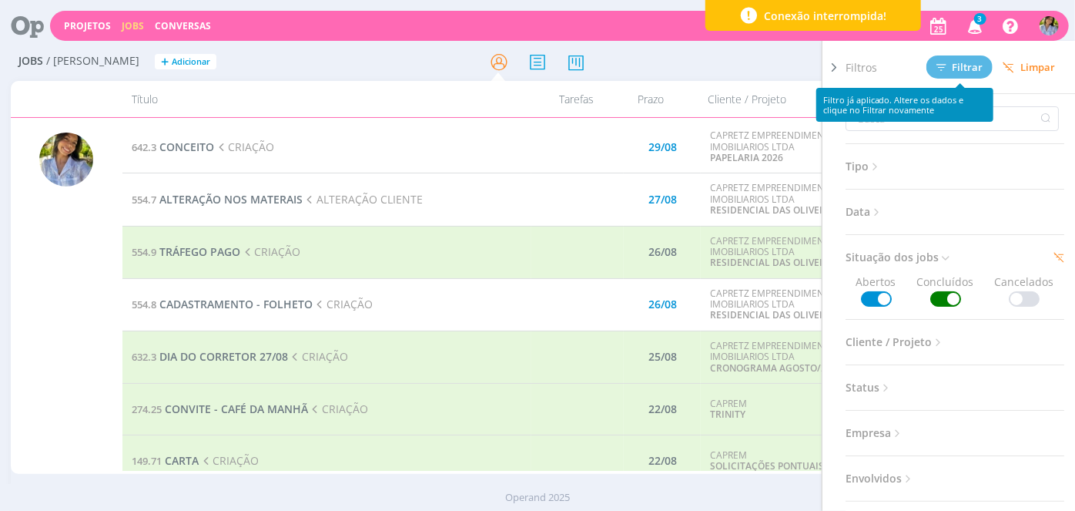
click at [980, 24] on span "3" at bounding box center [980, 19] width 12 height 12
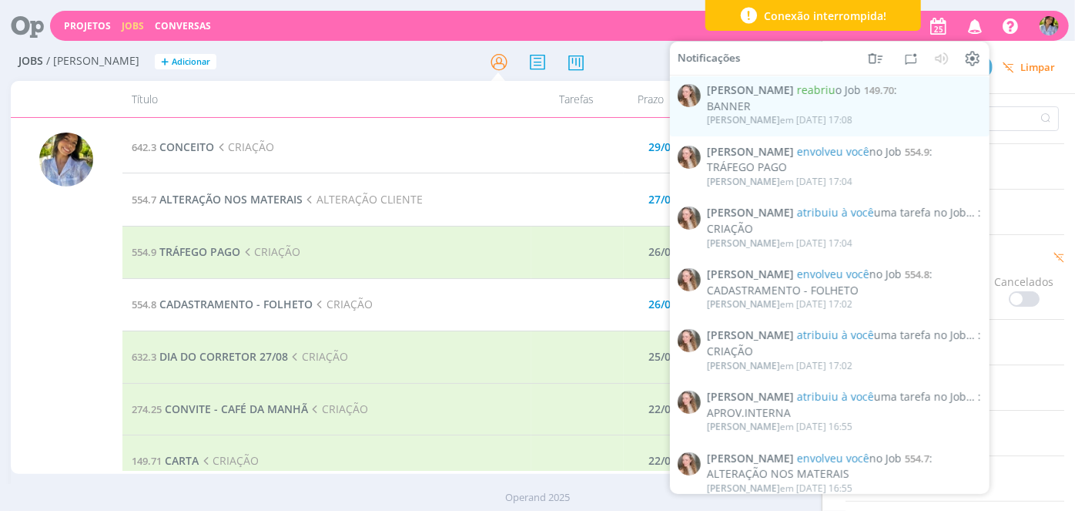
click at [1006, 97] on div at bounding box center [952, 112] width 213 height 37
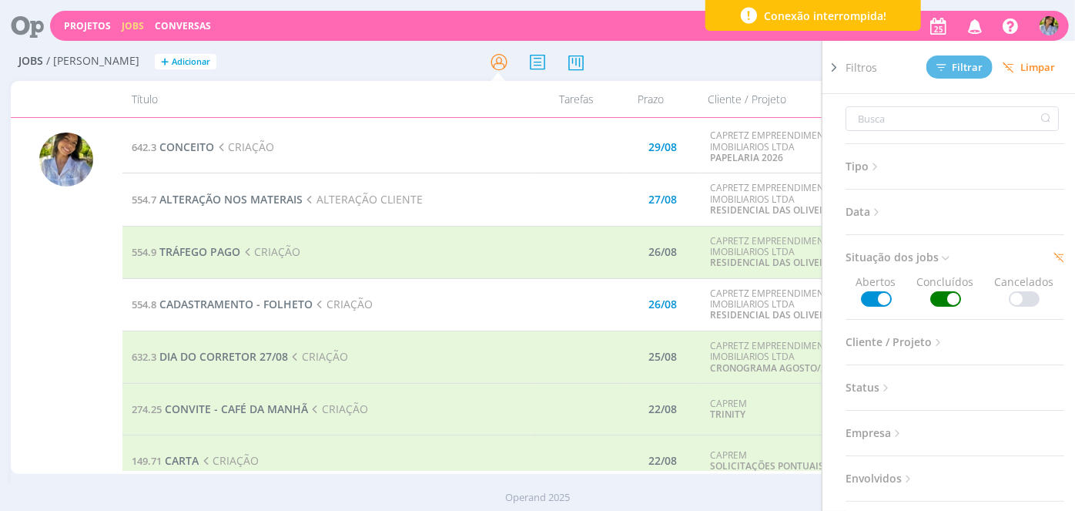
click at [1021, 79] on div "Filtros Filtrar [GEOGRAPHIC_DATA]" at bounding box center [961, 67] width 231 height 52
click at [1011, 72] on button "Limpar" at bounding box center [1029, 67] width 72 height 22
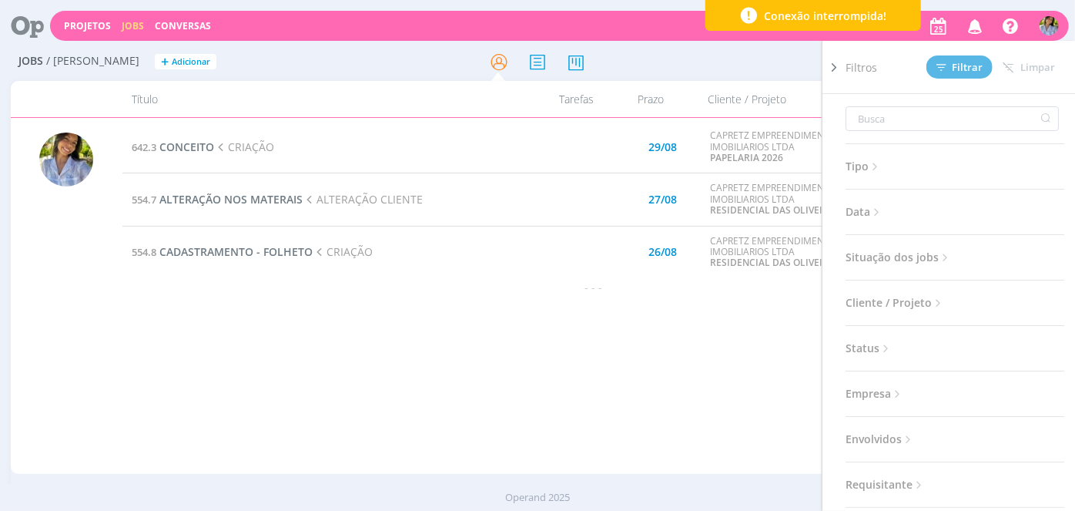
click at [836, 70] on icon at bounding box center [833, 67] width 15 height 16
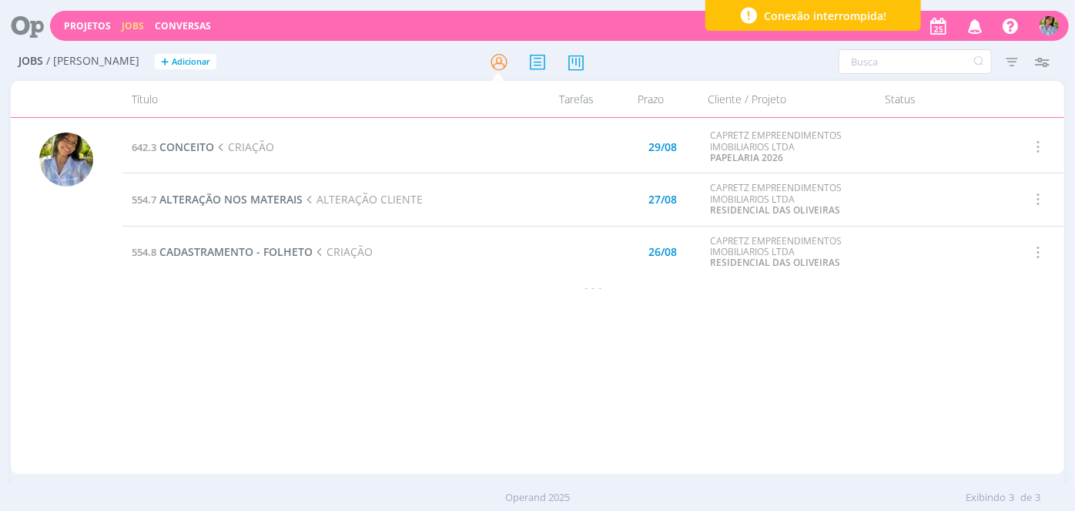
click at [1043, 196] on icon "button" at bounding box center [1036, 198] width 17 height 18
click at [994, 296] on link "Iniciar timesheet" at bounding box center [994, 301] width 122 height 25
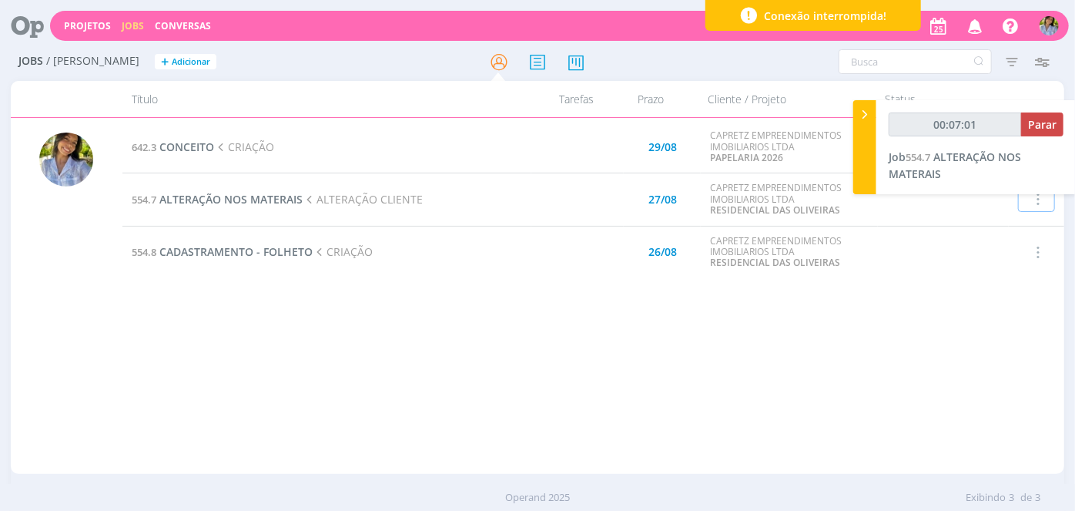
type input "00:07:02"
click at [1046, 122] on span "Parar" at bounding box center [1042, 124] width 28 height 15
